Goal: Check status

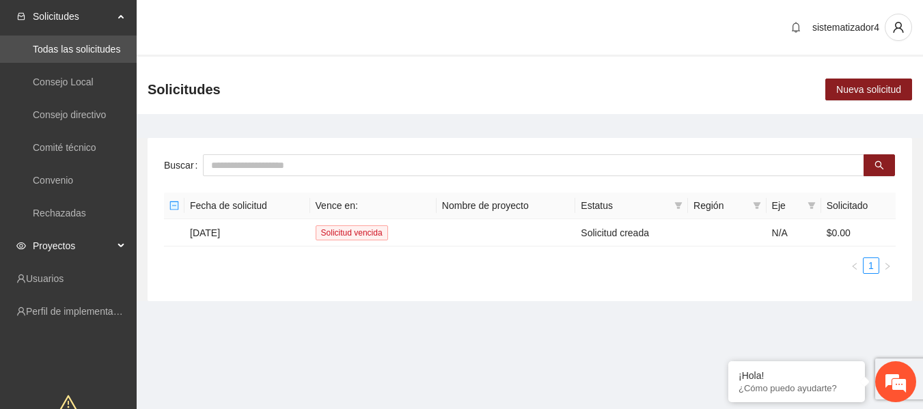
click at [74, 242] on span "Proyectos" at bounding box center [73, 245] width 81 height 27
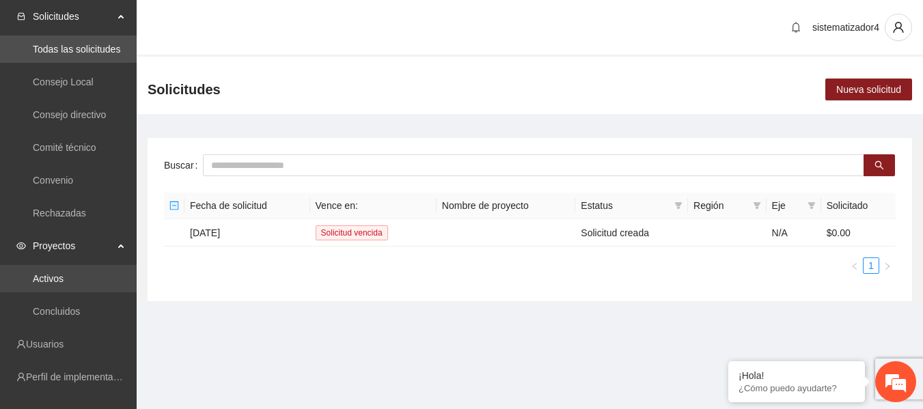
click at [61, 281] on link "Activos" at bounding box center [48, 278] width 31 height 11
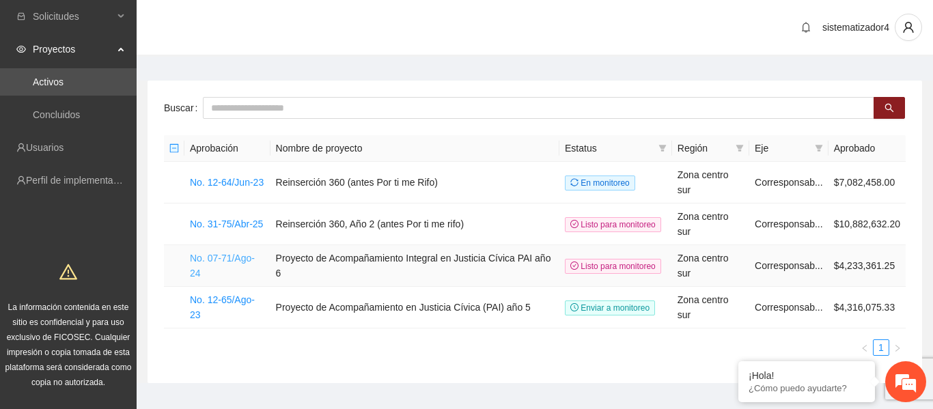
click at [240, 253] on link "No. 07-71/Ago-24" at bounding box center [222, 266] width 65 height 26
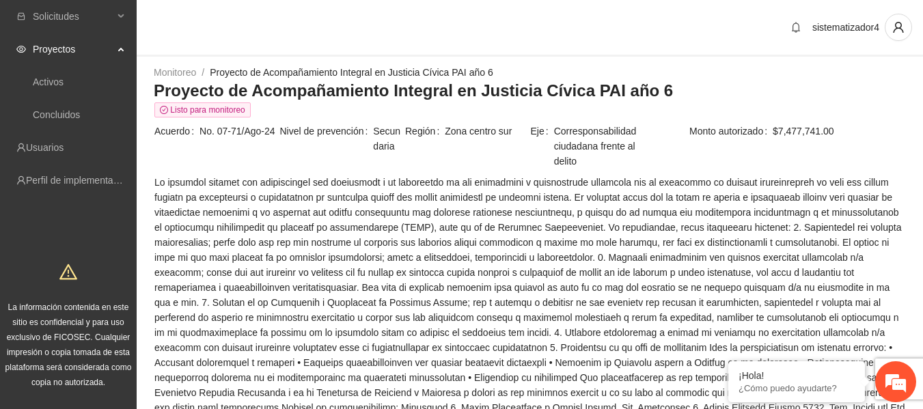
click at [247, 318] on span at bounding box center [529, 393] width 751 height 436
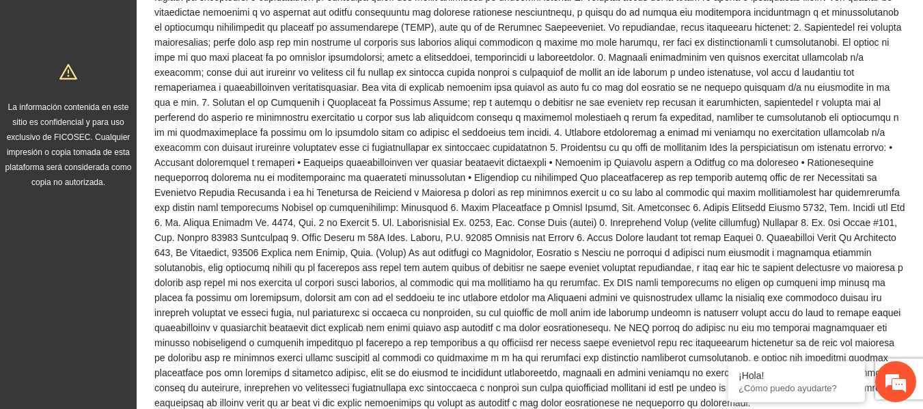
scroll to position [205, 0]
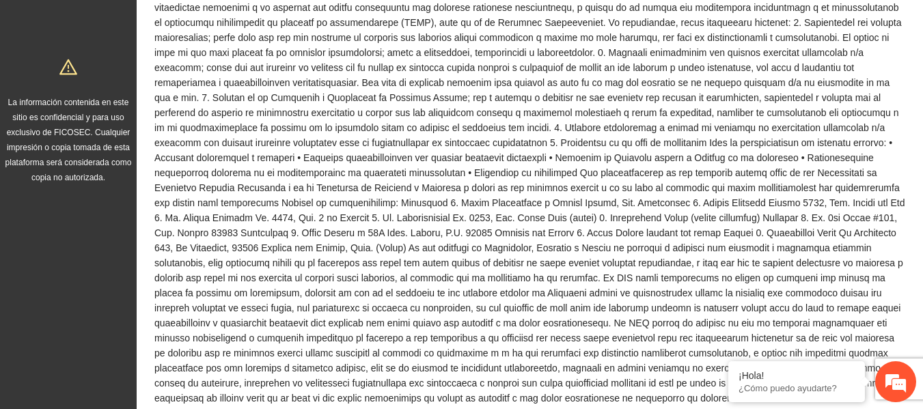
click at [497, 222] on span at bounding box center [529, 188] width 751 height 436
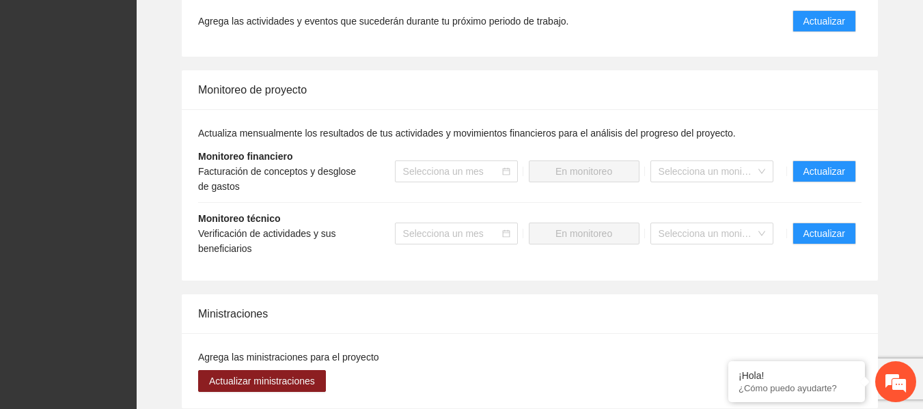
scroll to position [1503, 0]
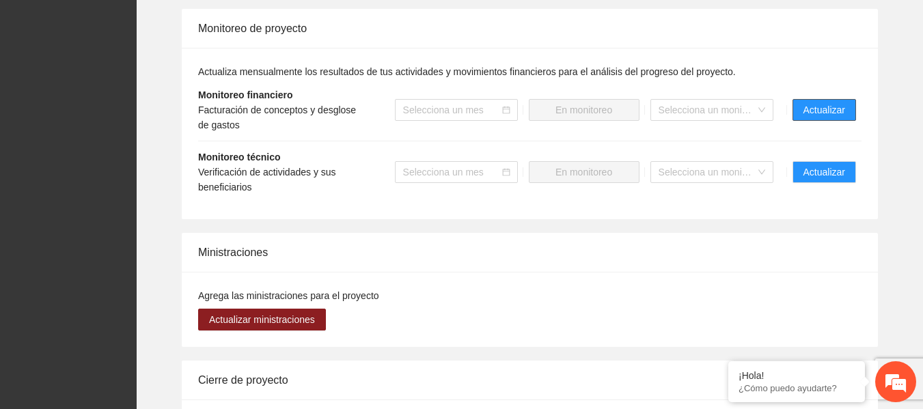
click at [807, 103] on span "Actualizar" at bounding box center [824, 109] width 42 height 15
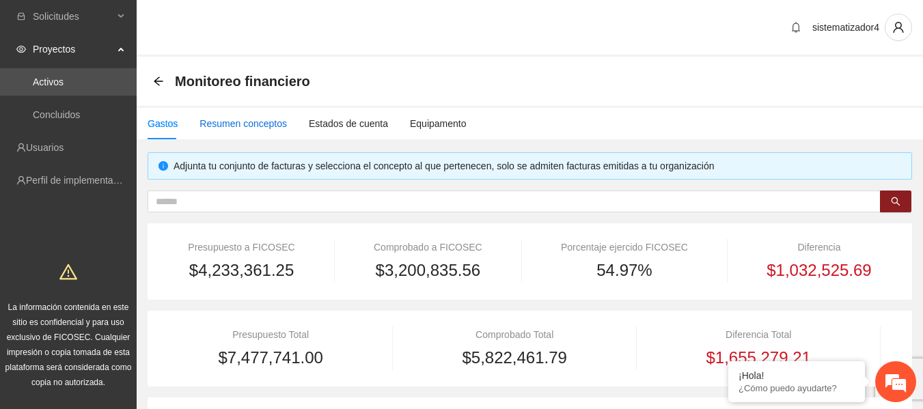
click at [228, 128] on div "Resumen conceptos" at bounding box center [242, 123] width 87 height 15
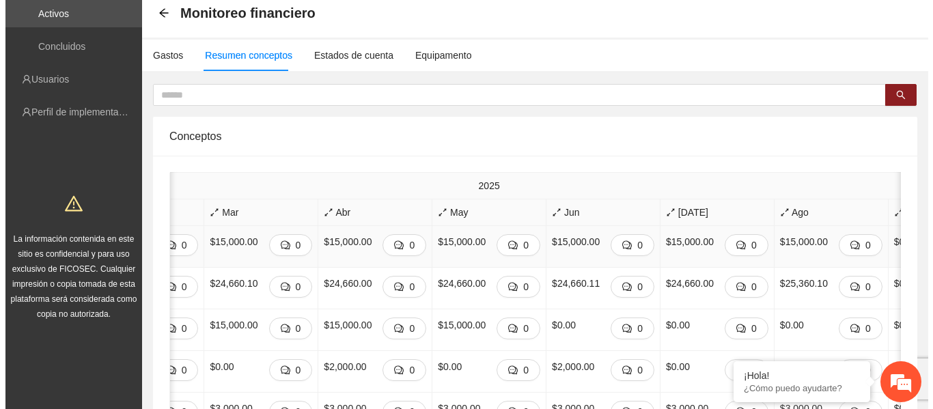
scroll to position [0, 793]
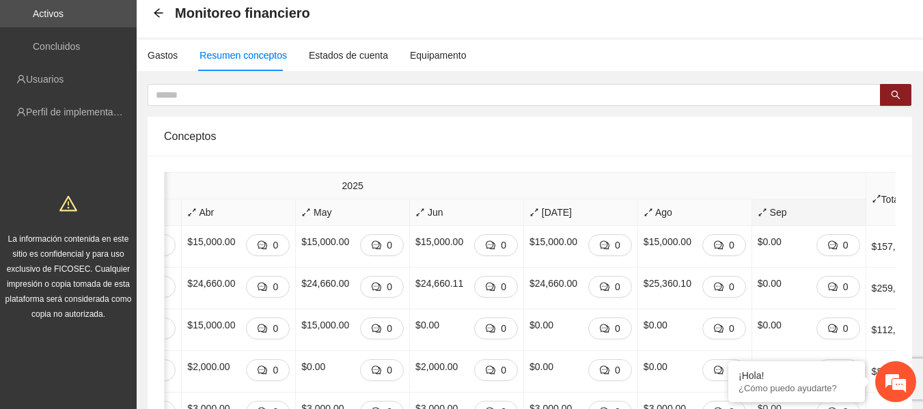
click at [758, 217] on span "Sep" at bounding box center [809, 212] width 102 height 15
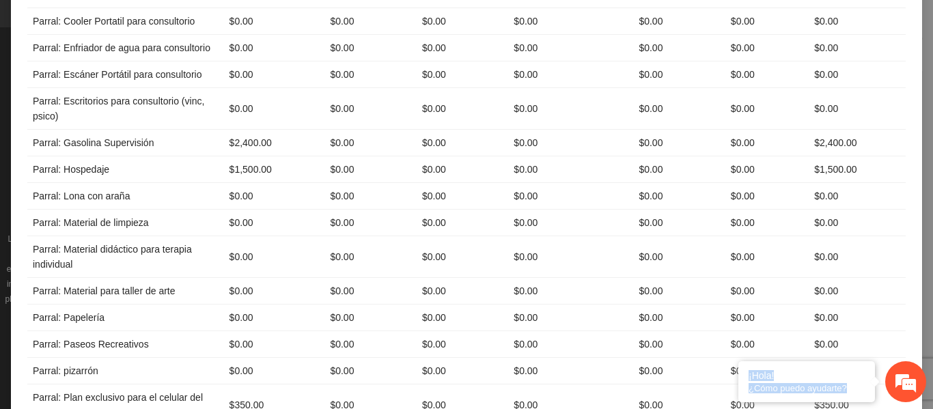
scroll to position [3758, 0]
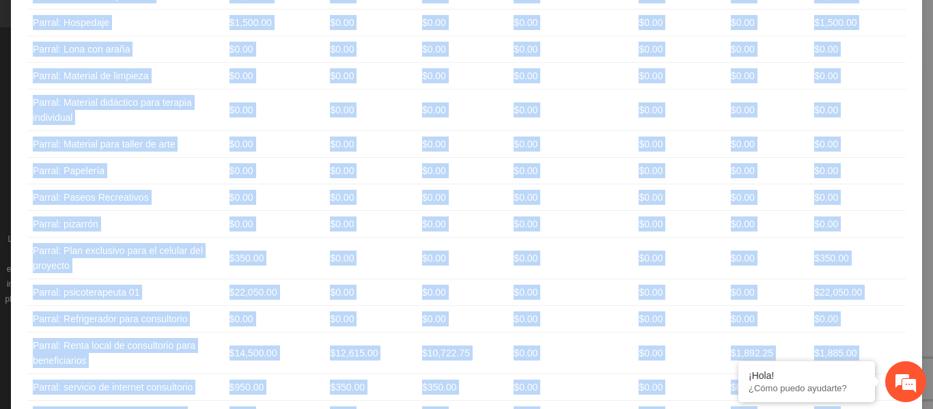
drag, startPoint x: 25, startPoint y: 130, endPoint x: 835, endPoint y: 320, distance: 831.4
copy table "Loremips Dolorsitame Consecte Adipisc Elitseddoeiusm Tempor 7 Incidi 3 Utlabore…"
